Goal: Register for event/course

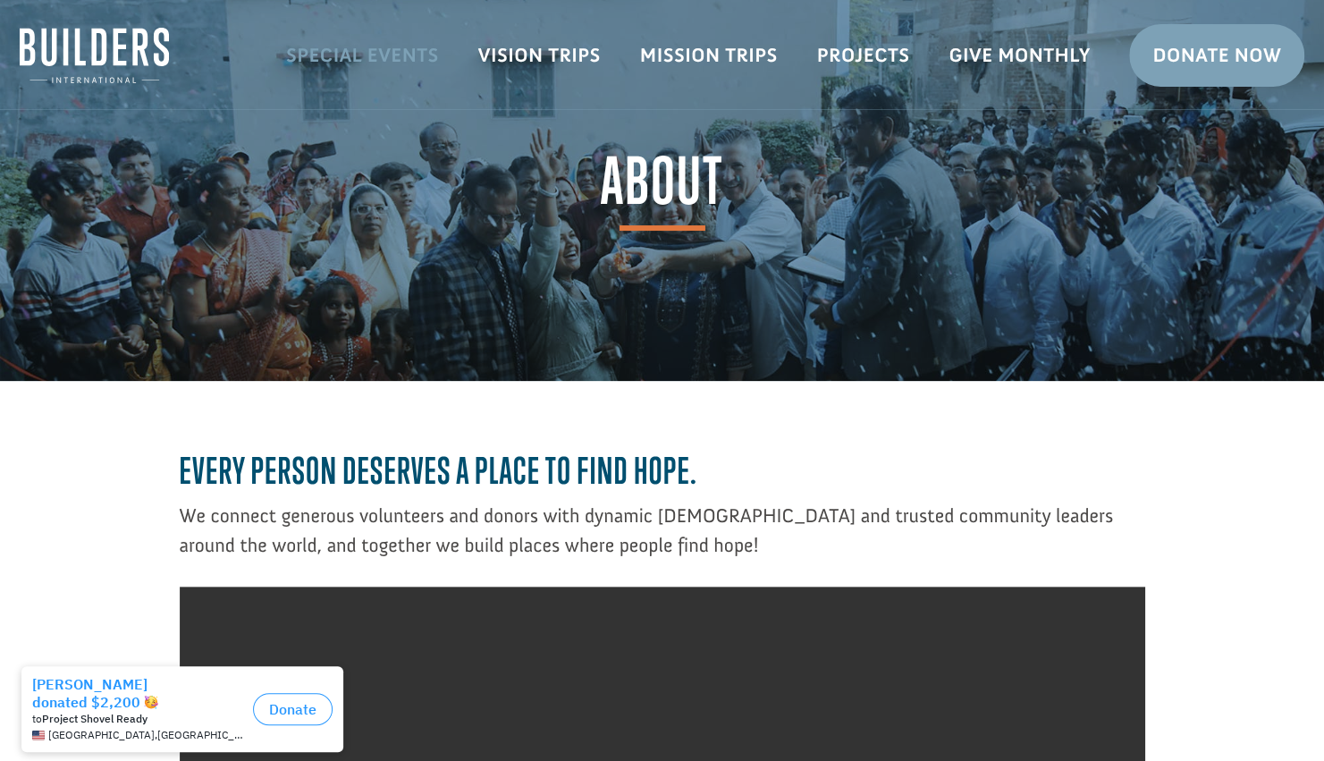
click at [379, 48] on link "Special Events" at bounding box center [362, 55] width 192 height 52
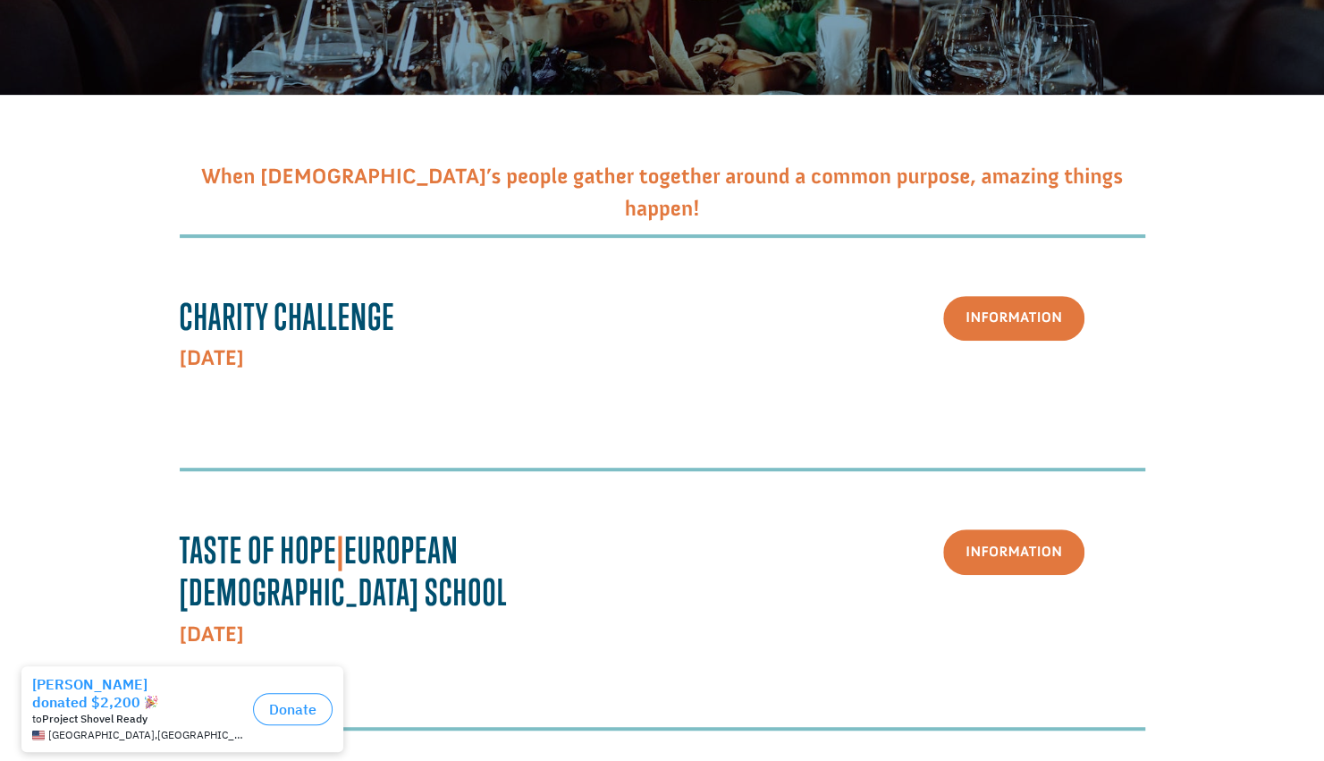
scroll to position [288, 0]
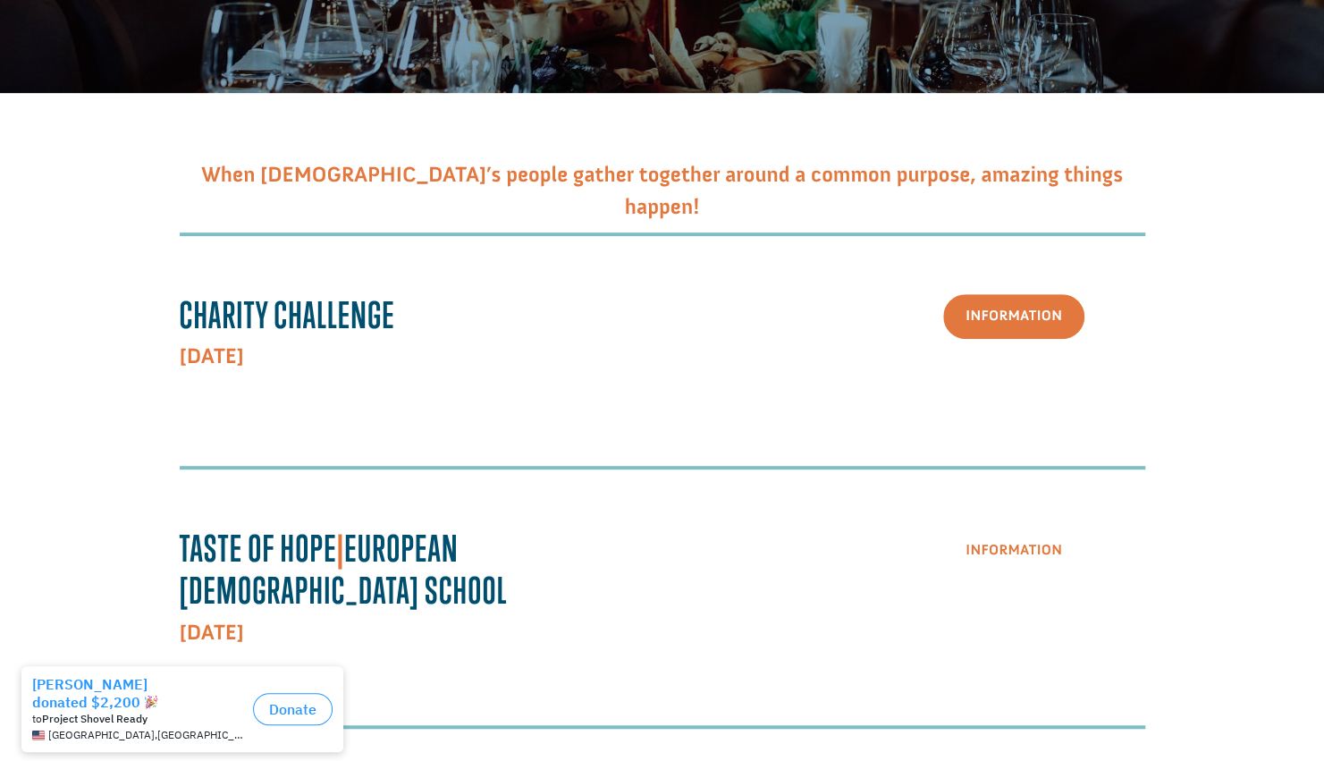
click at [964, 557] on link "Information" at bounding box center [1013, 550] width 141 height 46
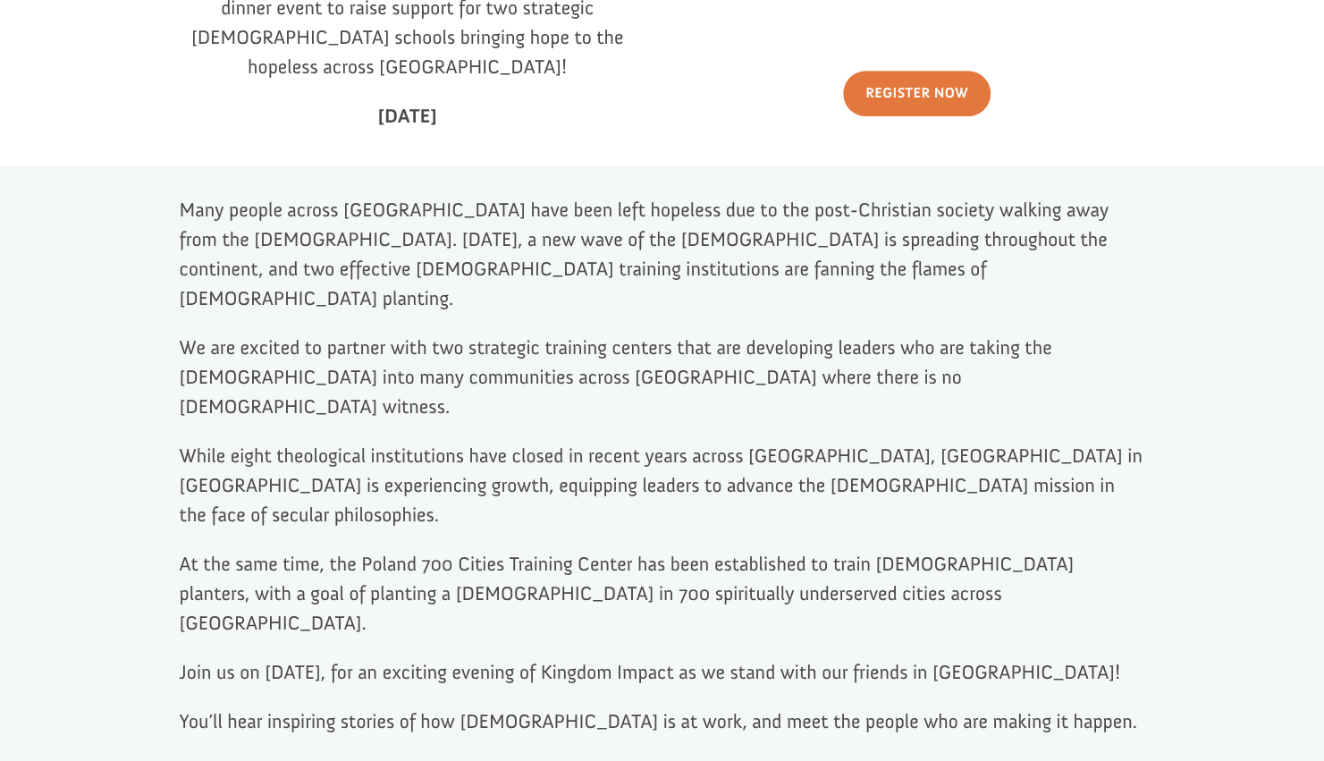
scroll to position [785, 0]
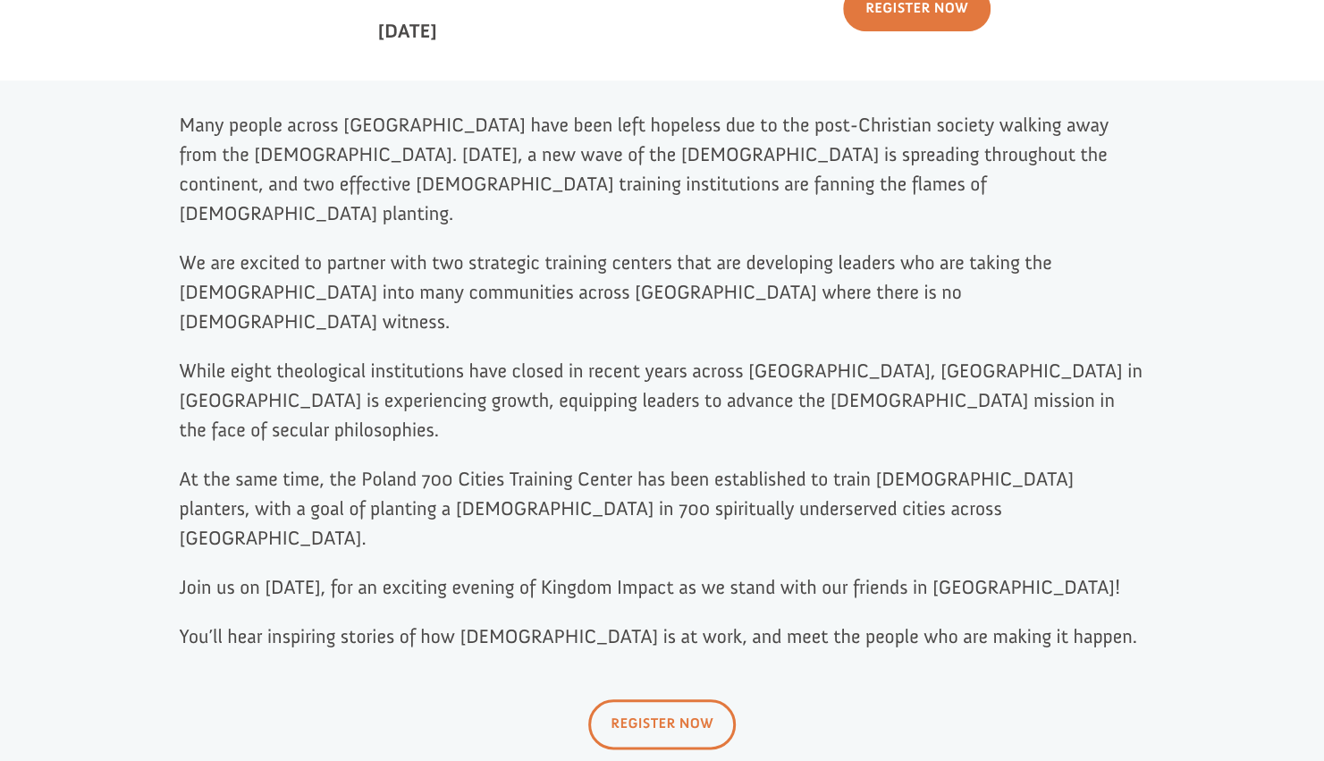
click at [674, 699] on link "REGISTER NOW" at bounding box center [661, 723] width 147 height 49
